Goal: Transaction & Acquisition: Purchase product/service

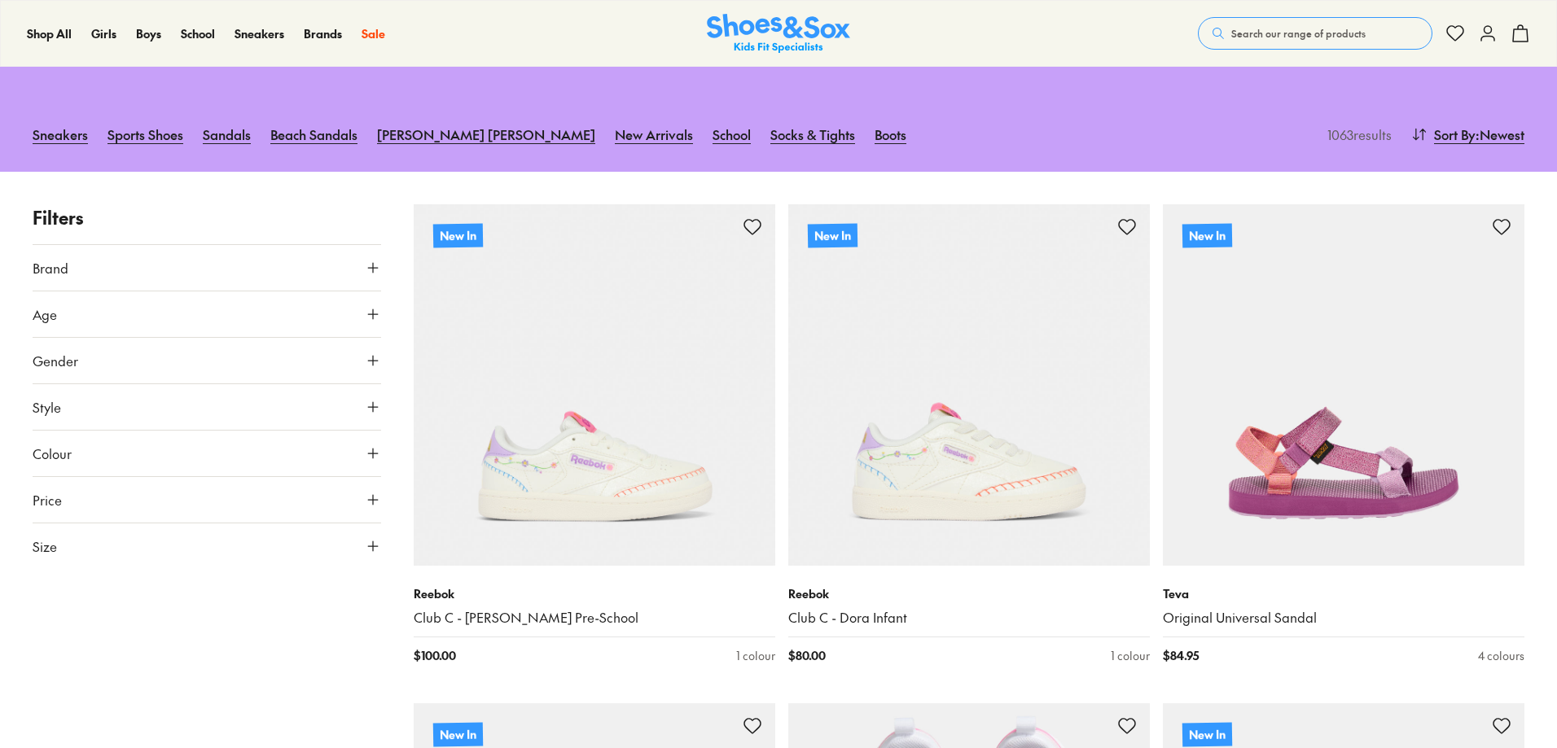
scroll to position [81, 0]
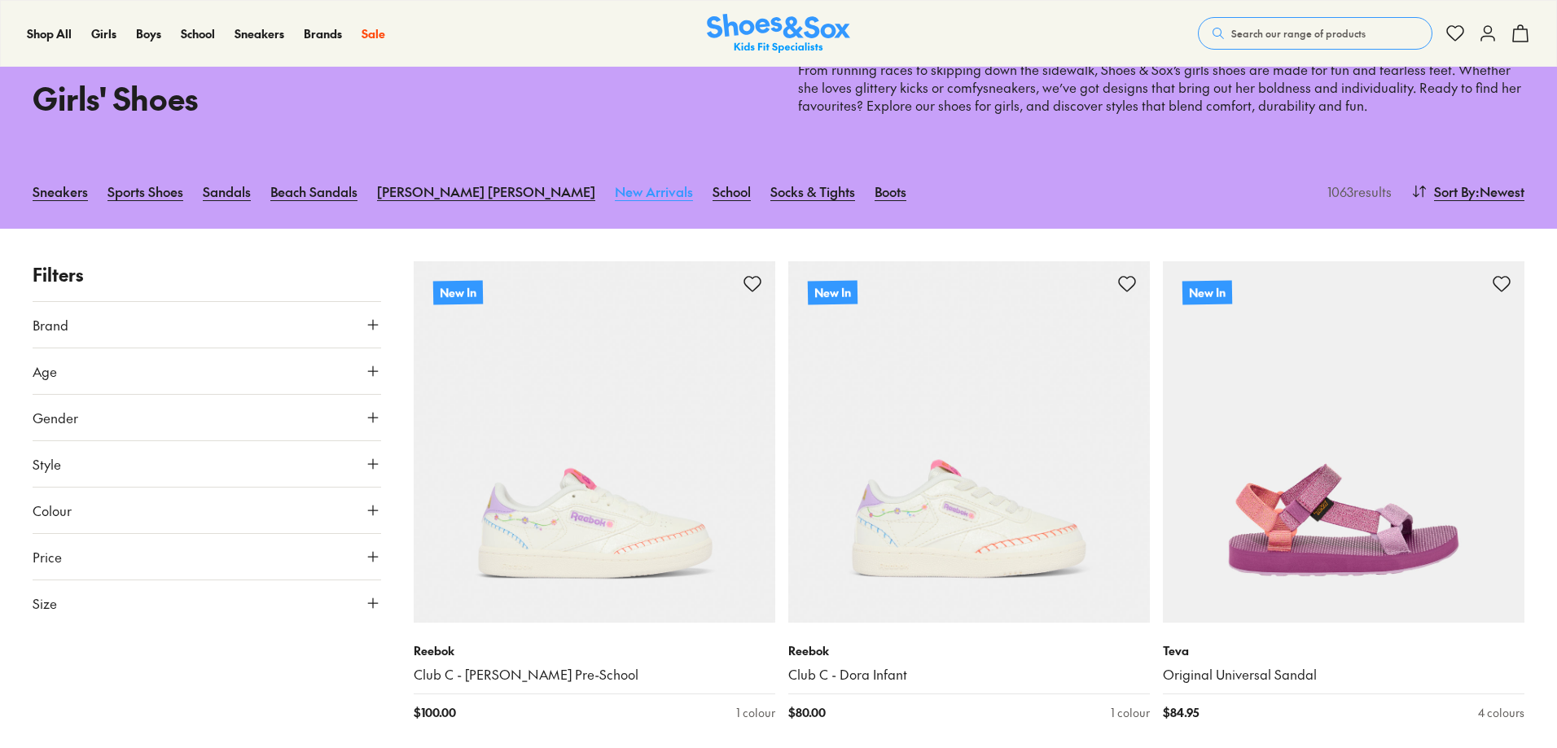
click at [615, 190] on link "New Arrivals" at bounding box center [654, 191] width 78 height 36
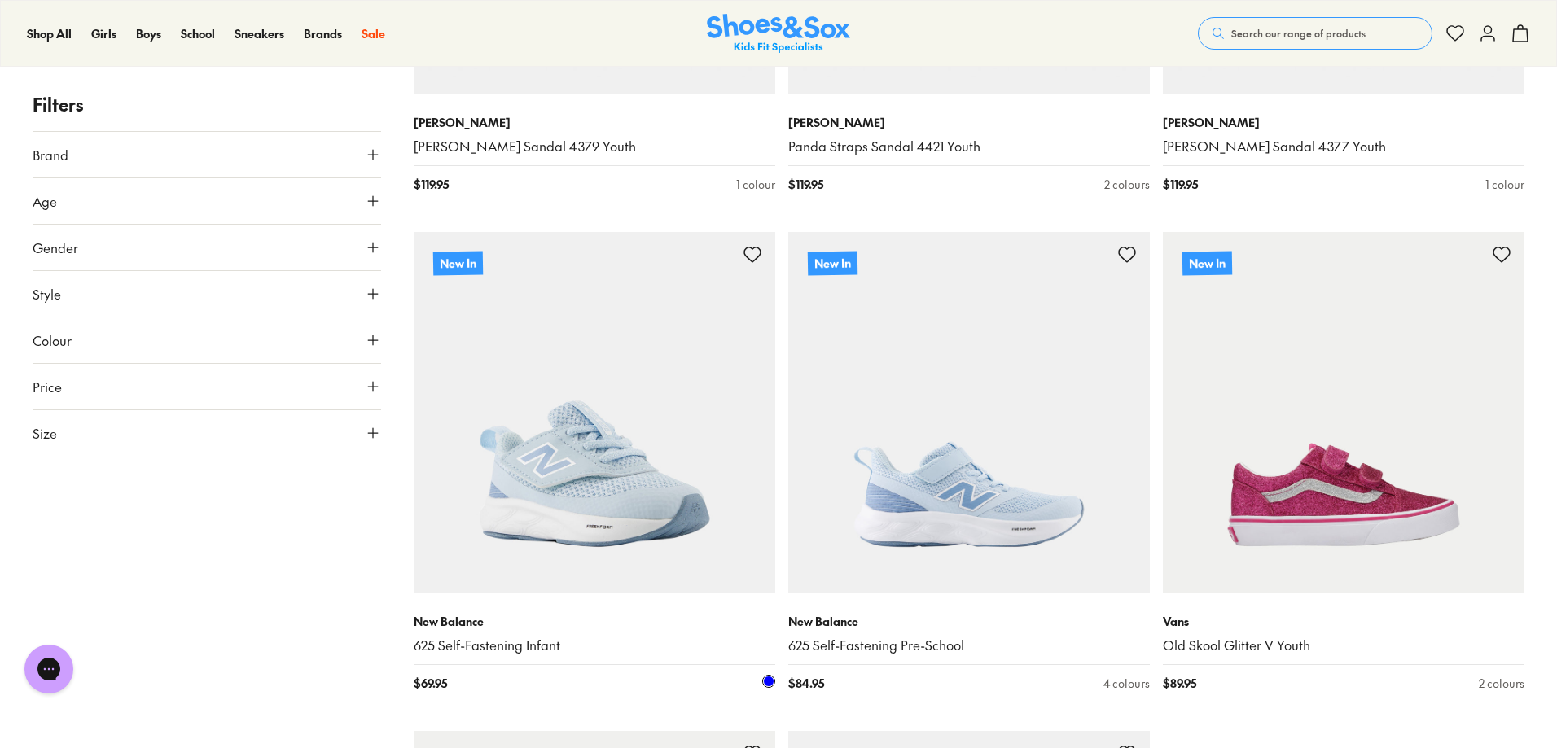
scroll to position [4651, 0]
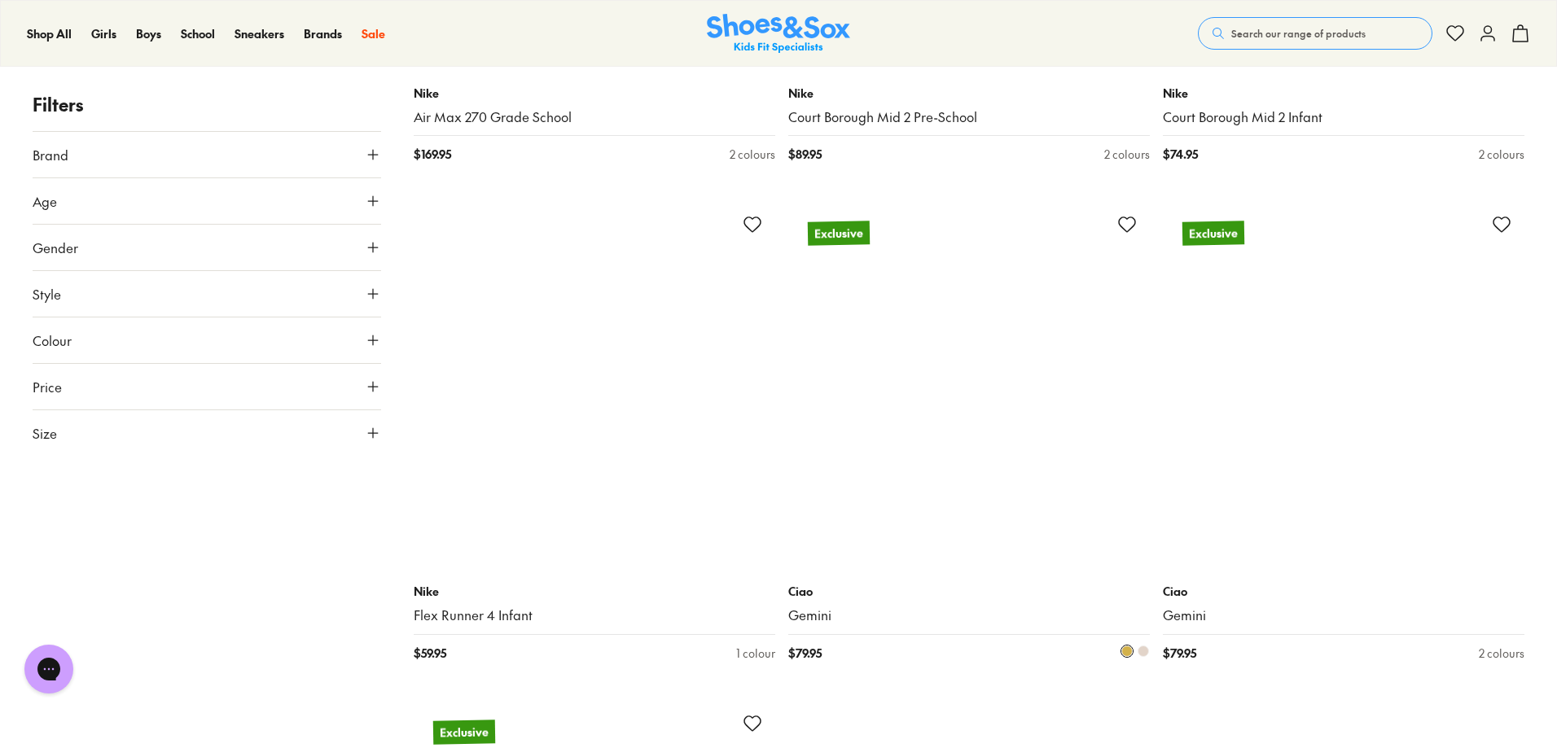
scroll to position [10107, 0]
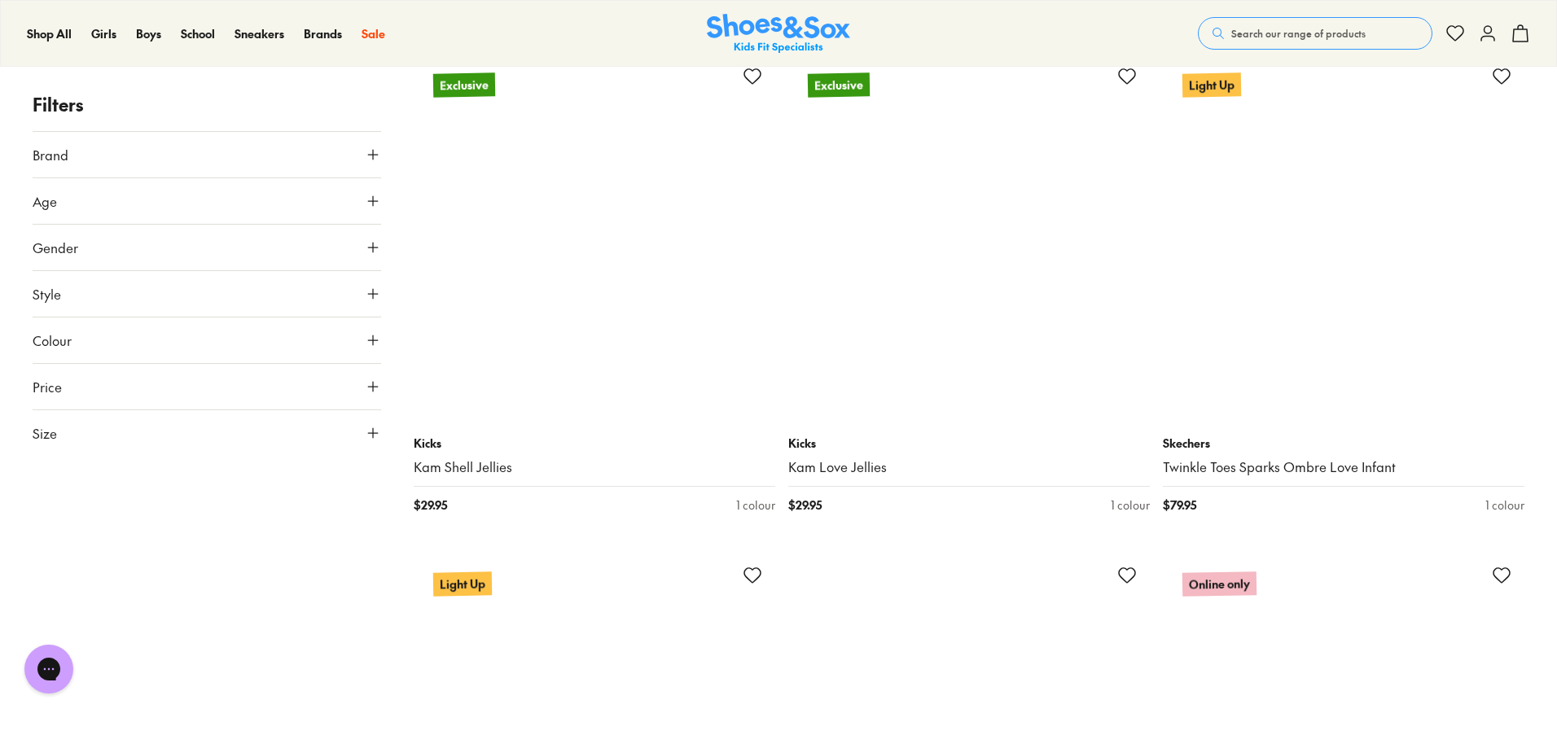
scroll to position [15073, 0]
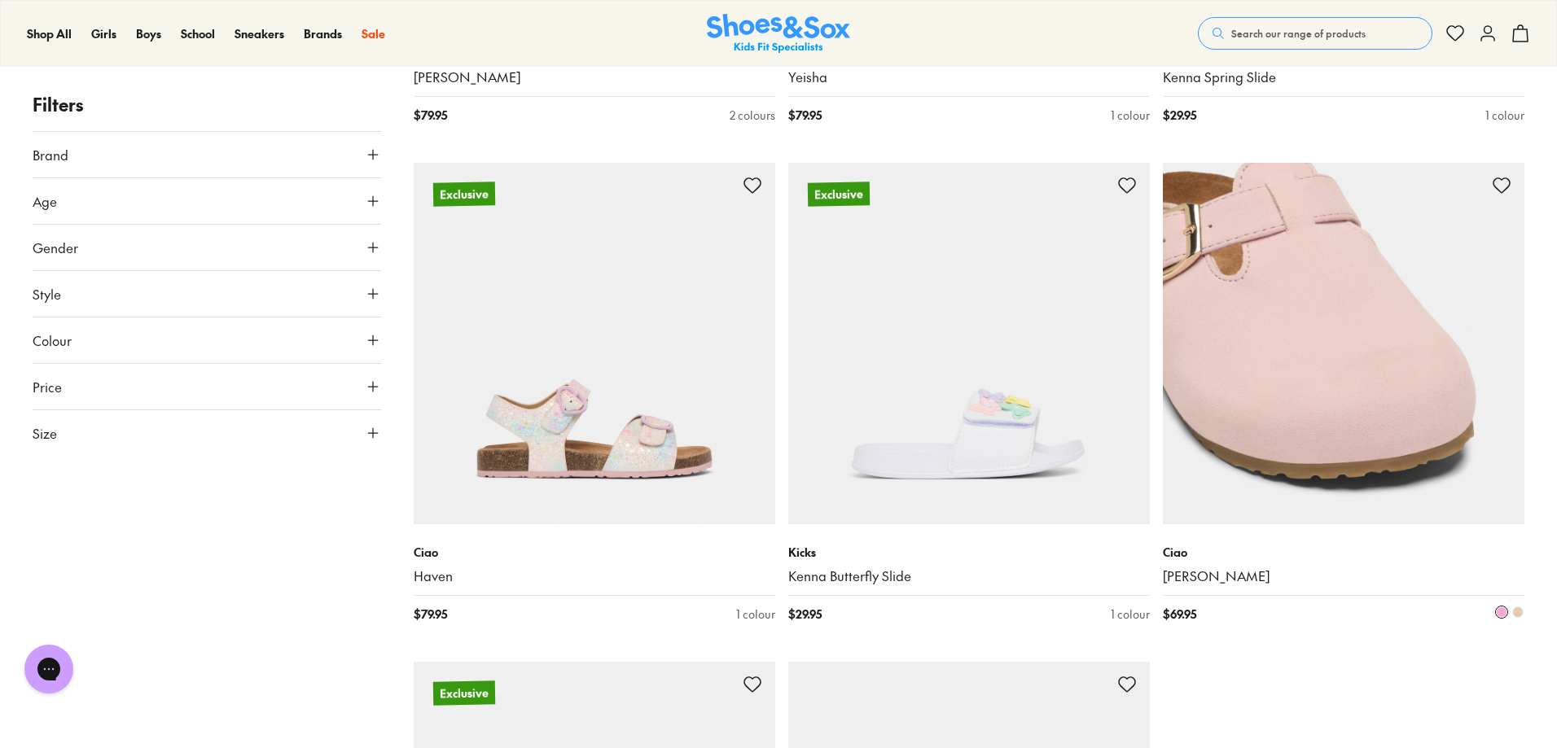
scroll to position [20635, 0]
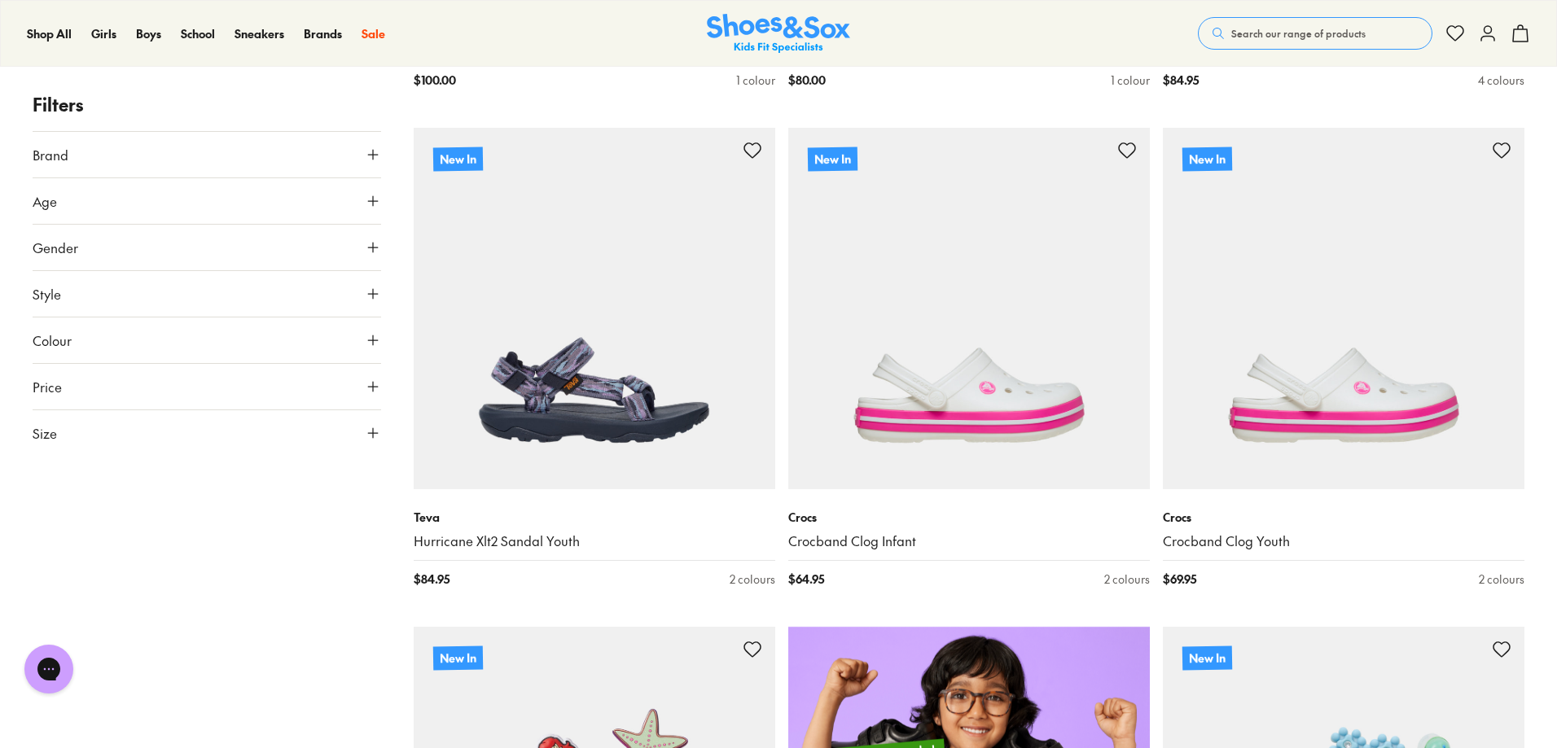
scroll to position [699, 0]
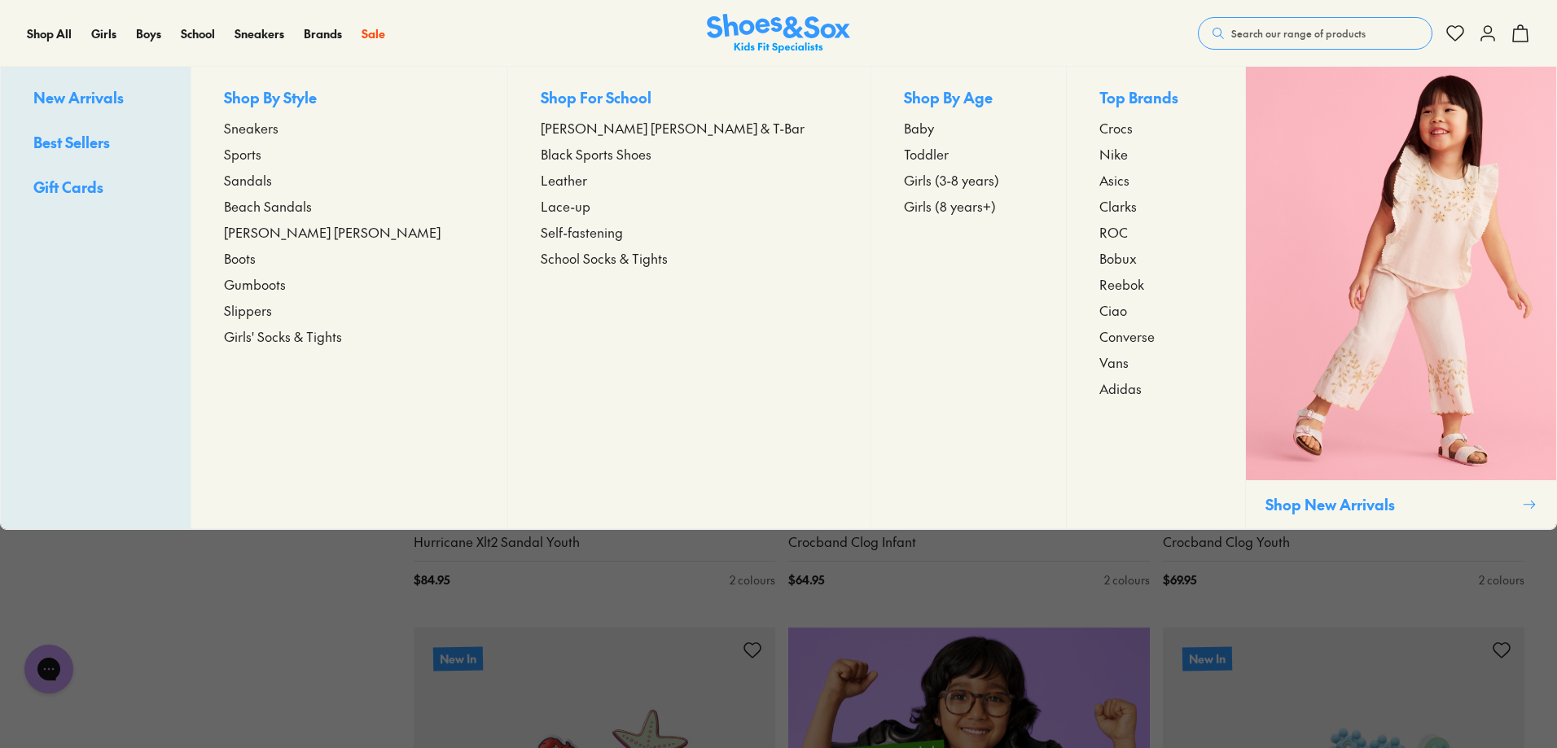
click at [287, 234] on span "[PERSON_NAME] [PERSON_NAME]" at bounding box center [332, 232] width 217 height 20
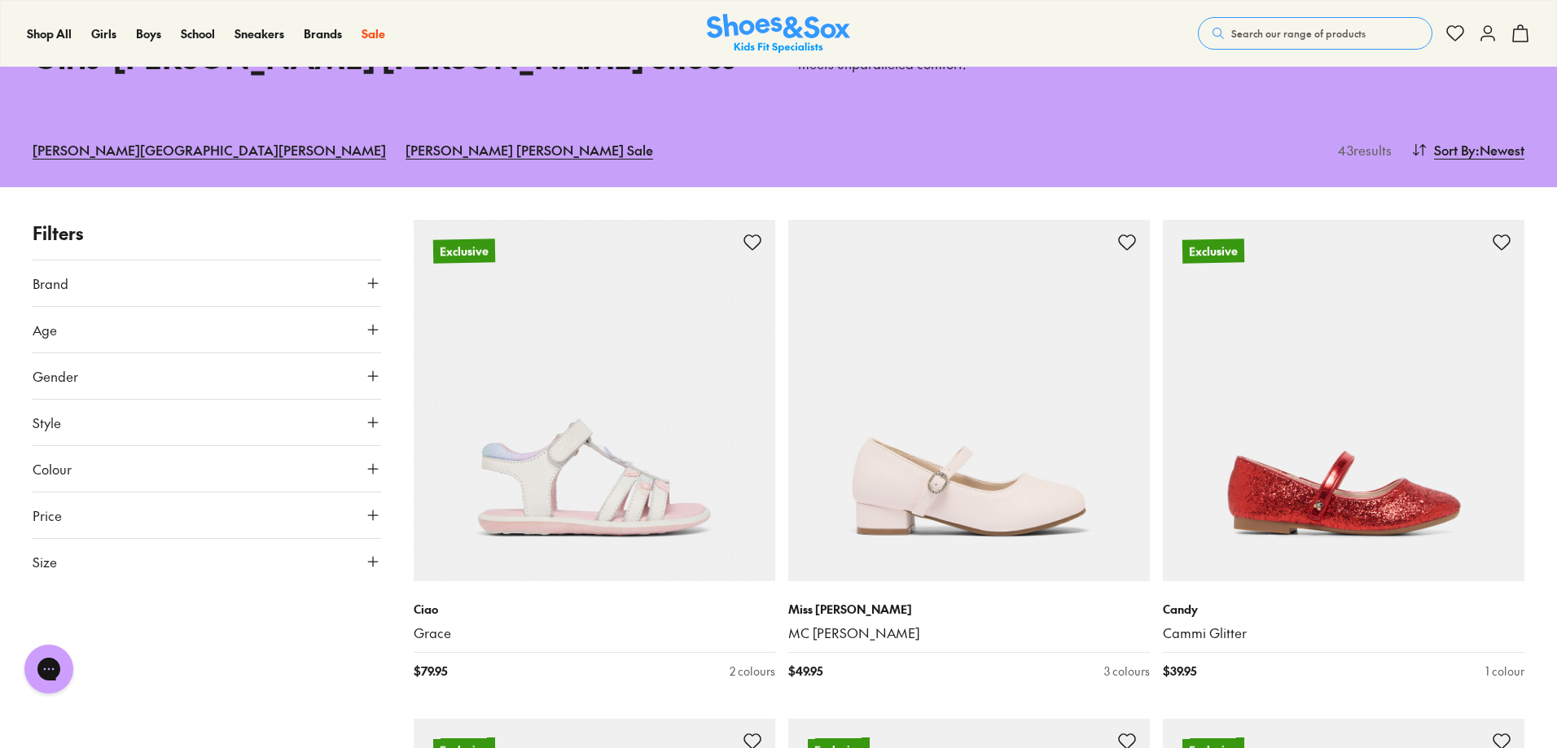
scroll to position [81, 0]
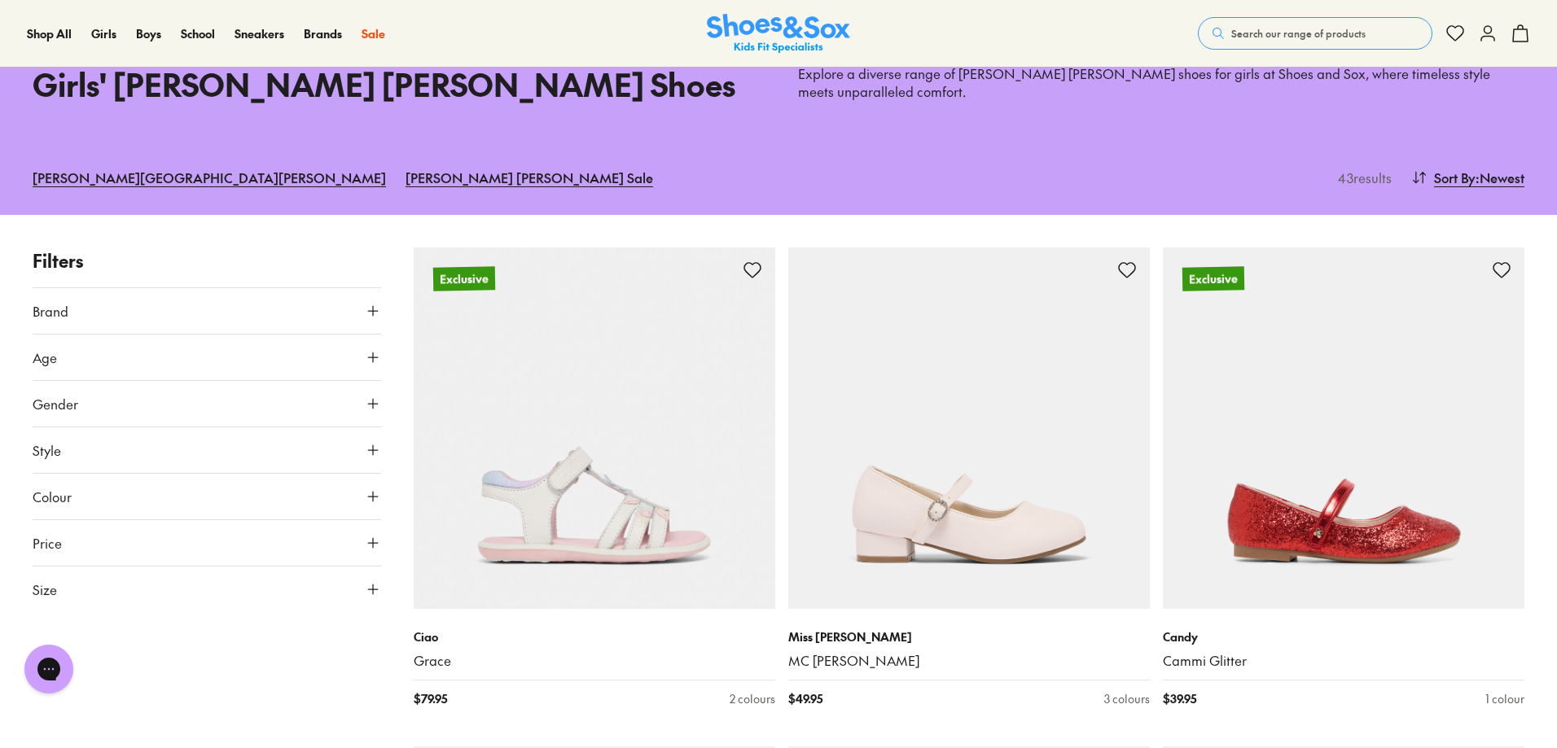
click at [1245, 20] on button "Search our range of products" at bounding box center [1315, 33] width 234 height 33
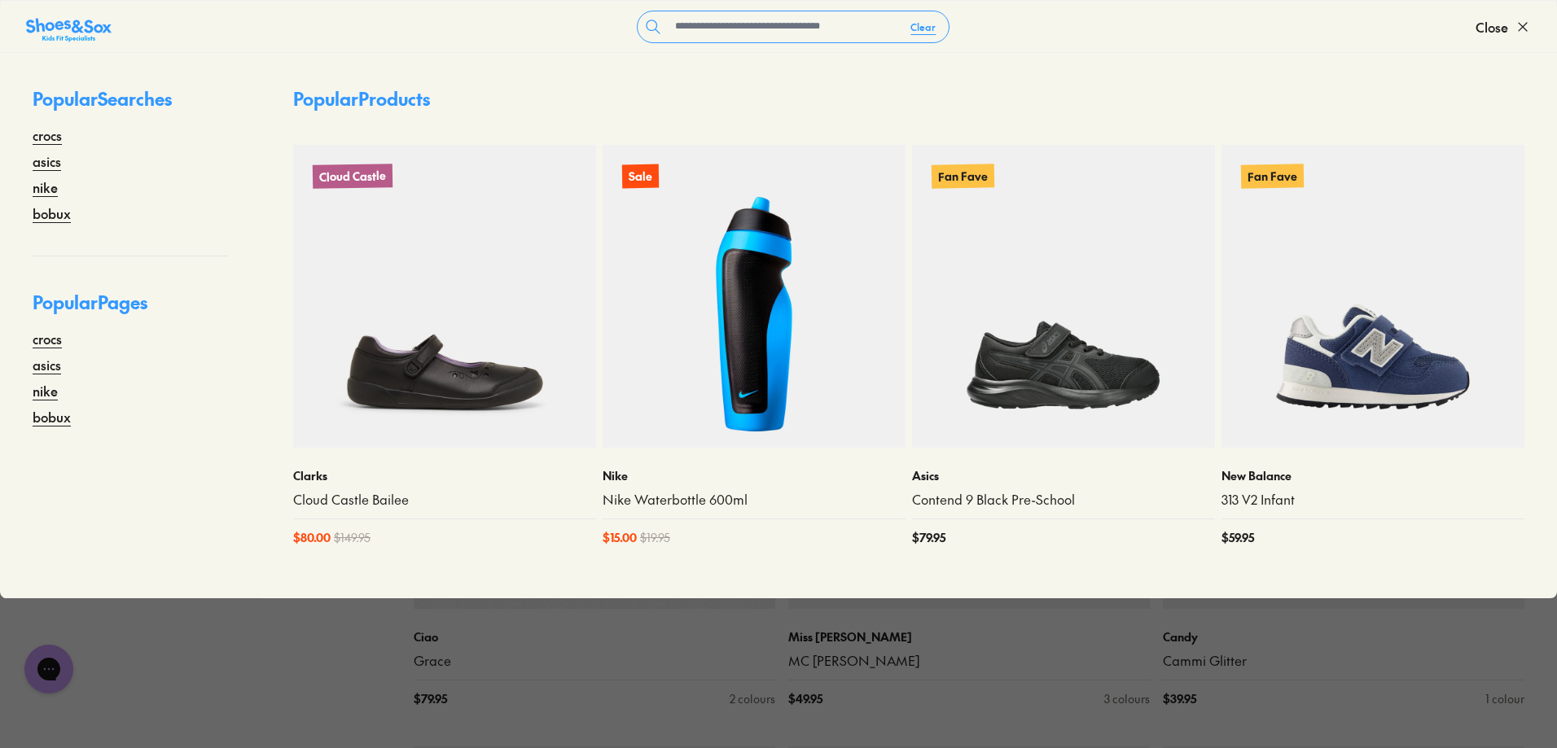
click at [700, 664] on link "Grace" at bounding box center [595, 661] width 362 height 18
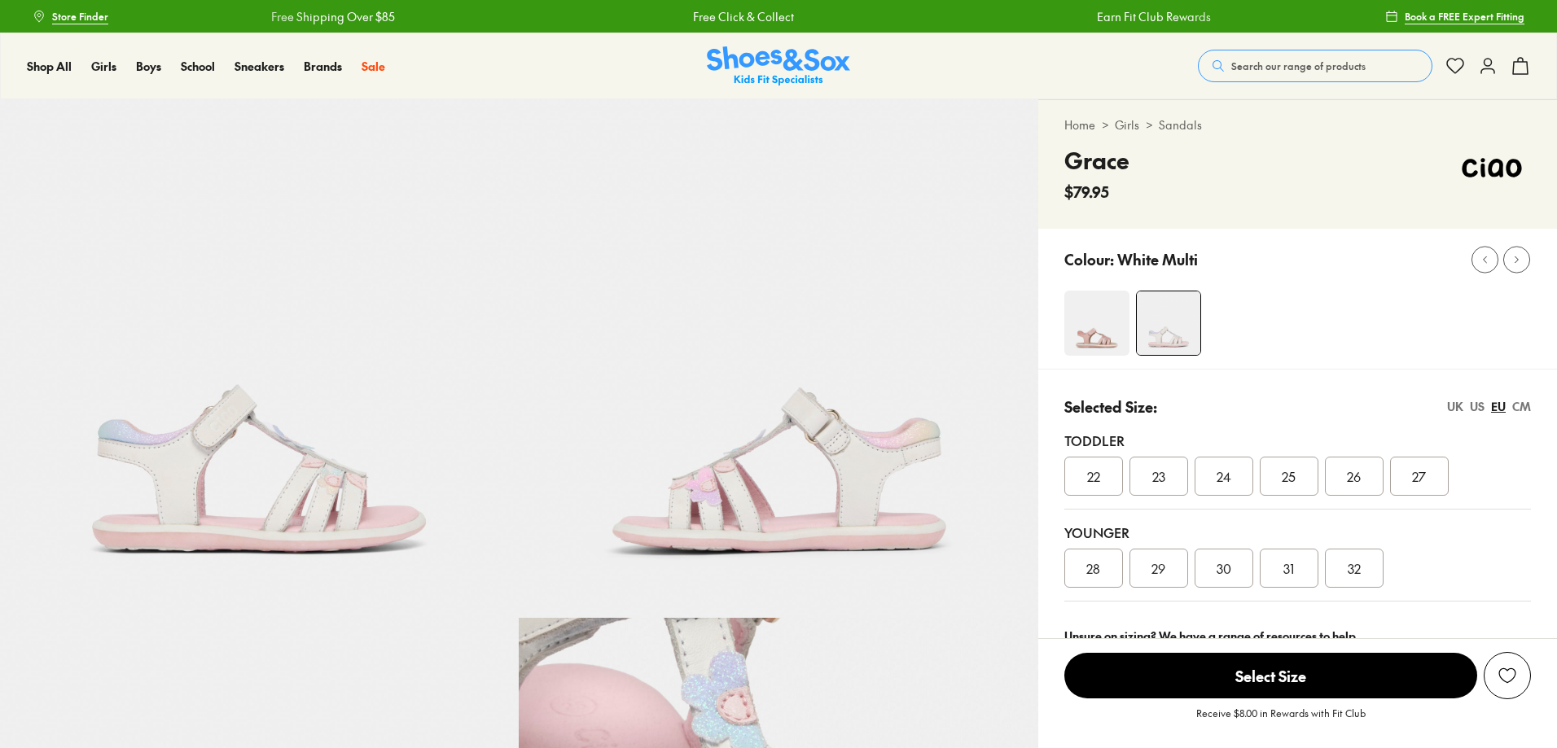
select select "*"
